Goal: Complete application form

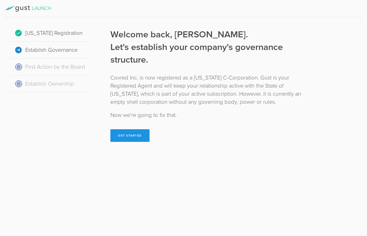
click at [126, 138] on button "Get Started" at bounding box center [129, 135] width 39 height 13
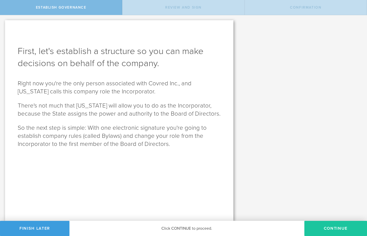
click at [312, 224] on button "Continue" at bounding box center [335, 228] width 63 height 15
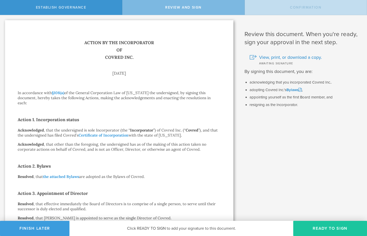
click at [311, 226] on button "Ready to Sign" at bounding box center [330, 228] width 74 height 15
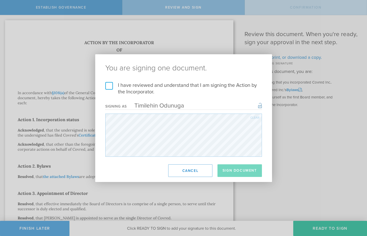
click at [123, 86] on label "I have reviewed and understand that I am signing the Action by the Incorporator." at bounding box center [183, 88] width 157 height 13
click at [0, 0] on input "I have reviewed and understand that I am signing the Action by the Incorporator." at bounding box center [0, 0] width 0 height 0
click at [239, 168] on button "Sign Document" at bounding box center [239, 170] width 44 height 13
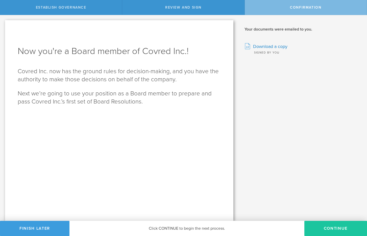
click at [312, 231] on button "Continue" at bounding box center [335, 228] width 63 height 15
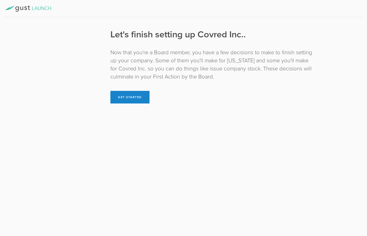
click at [47, 51] on div "Establish Governance" at bounding box center [50, 50] width 80 height 17
click at [129, 98] on button "Get Started" at bounding box center [129, 97] width 39 height 13
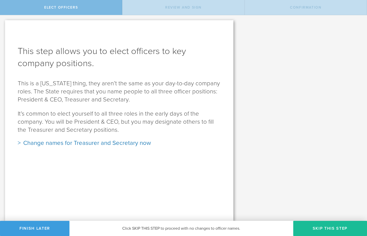
click at [91, 9] on div "Elect Officers" at bounding box center [61, 7] width 122 height 15
